Goal: Book appointment/travel/reservation

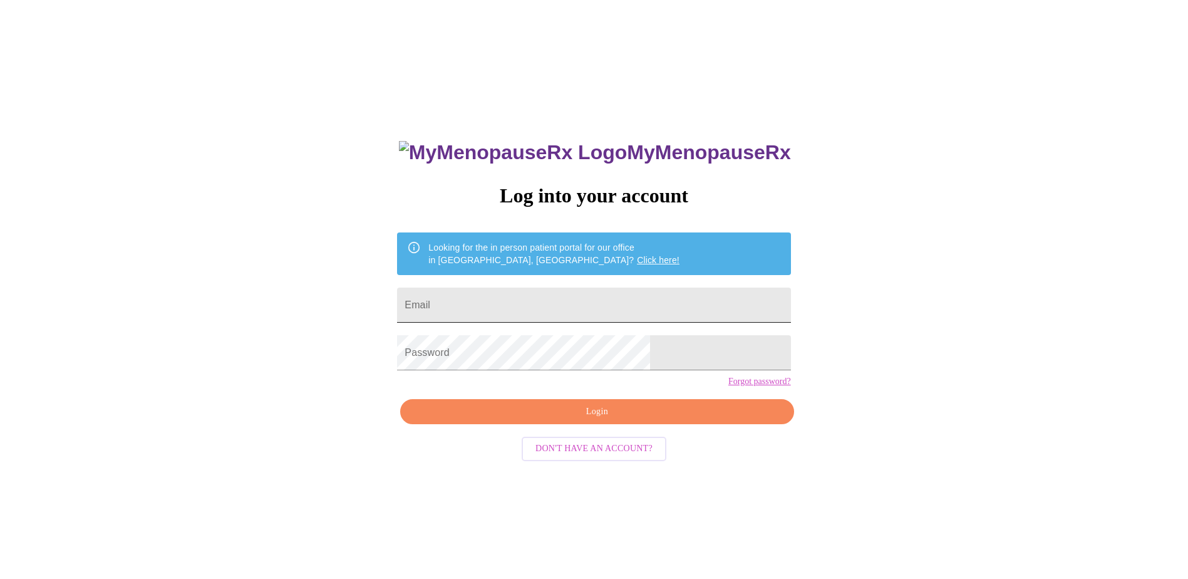
click at [496, 302] on input "Email" at bounding box center [593, 304] width 393 height 35
type input "[EMAIL_ADDRESS][PERSON_NAME][DOMAIN_NAME]"
click at [563, 420] on span "Login" at bounding box center [597, 412] width 364 height 16
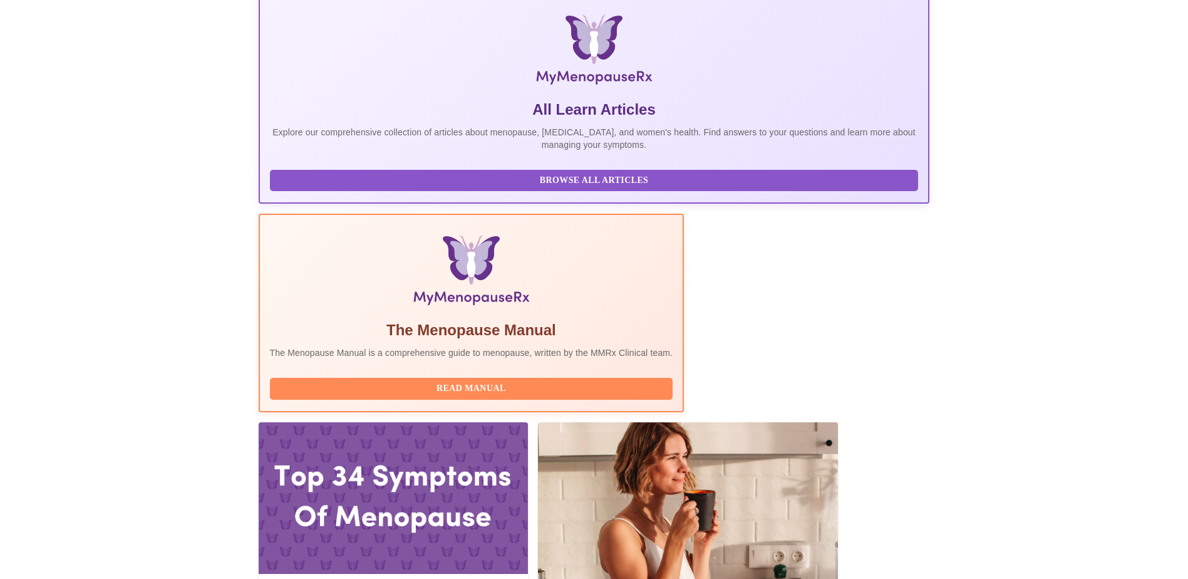
scroll to position [250, 0]
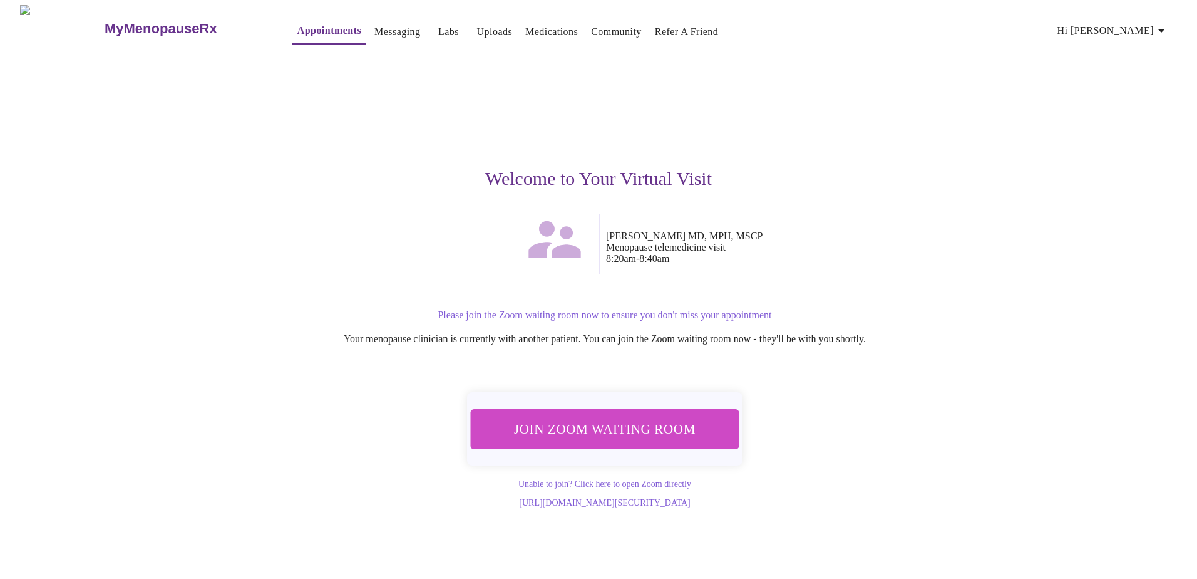
click at [587, 424] on span "Join Zoom Waiting Room" at bounding box center [604, 428] width 235 height 23
